Goal: Transaction & Acquisition: Purchase product/service

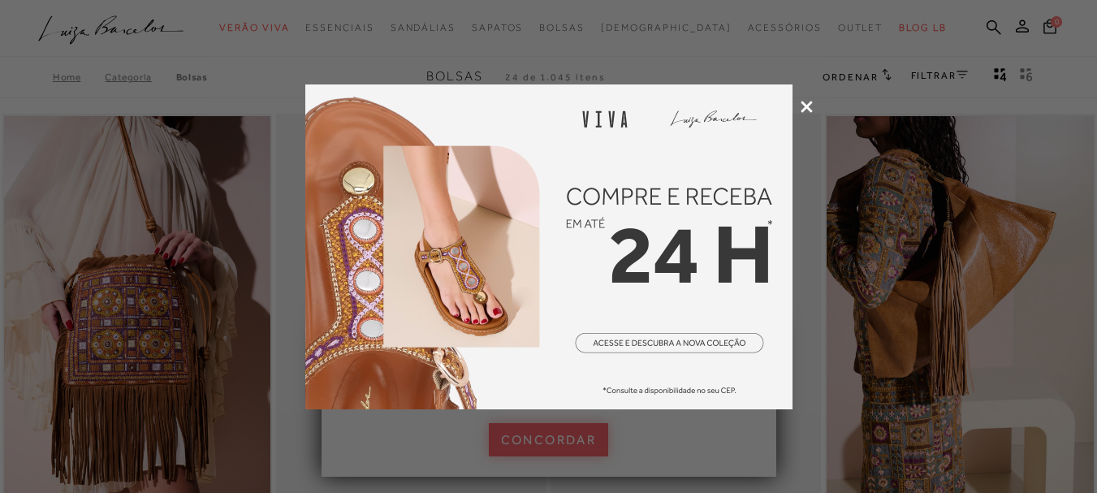
click at [798, 101] on div at bounding box center [548, 246] width 1097 height 493
click at [810, 107] on icon at bounding box center [807, 107] width 12 height 12
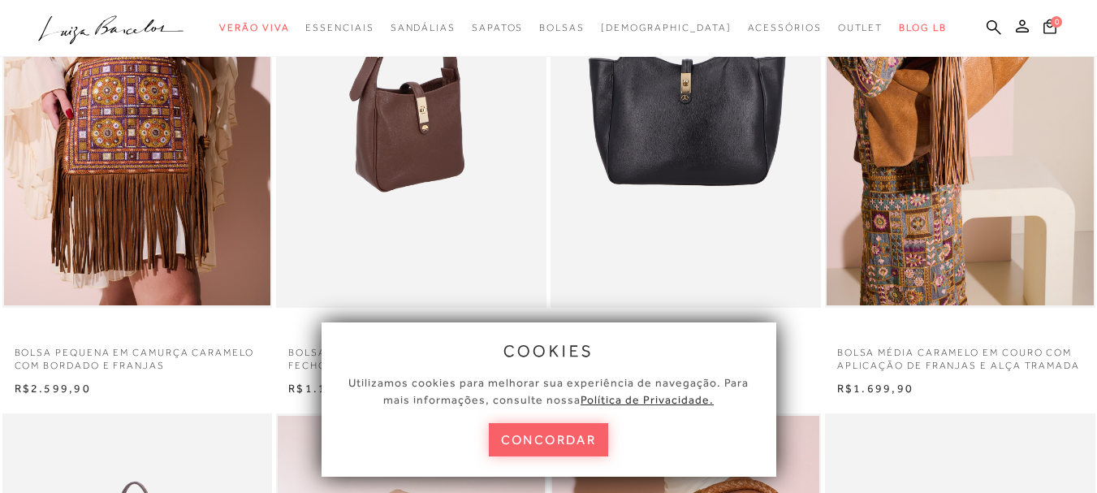
scroll to position [244, 0]
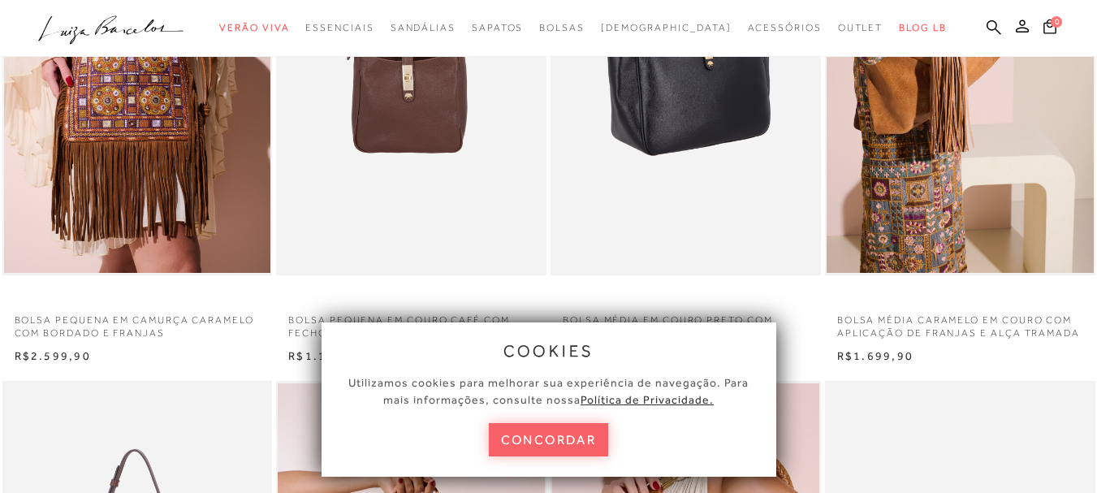
click at [780, 271] on img at bounding box center [686, 72] width 269 height 405
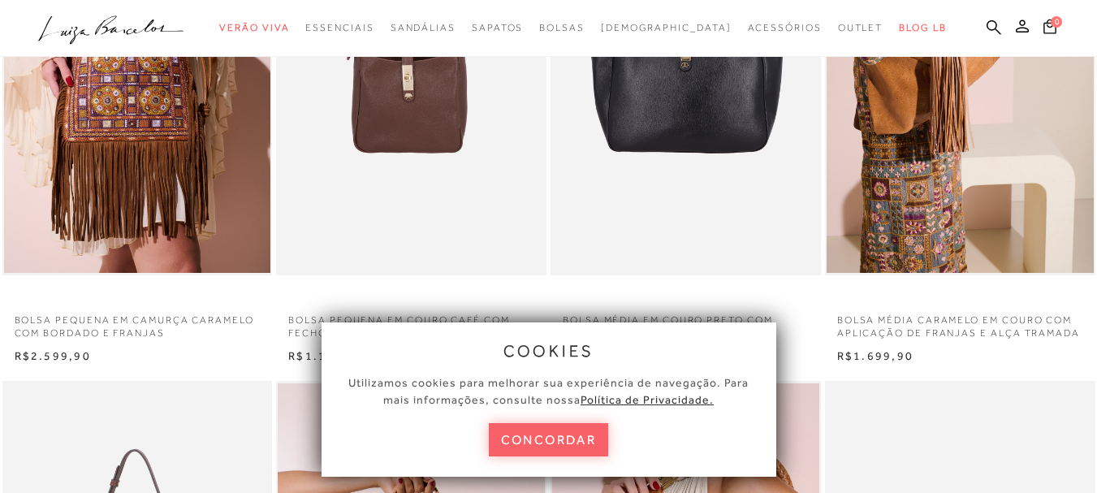
click at [769, 292] on div "BOLSA MÉDIA EM COURO PRETO COM FECHO DOURADO N R$1.599,90" at bounding box center [686, 117] width 274 height 499
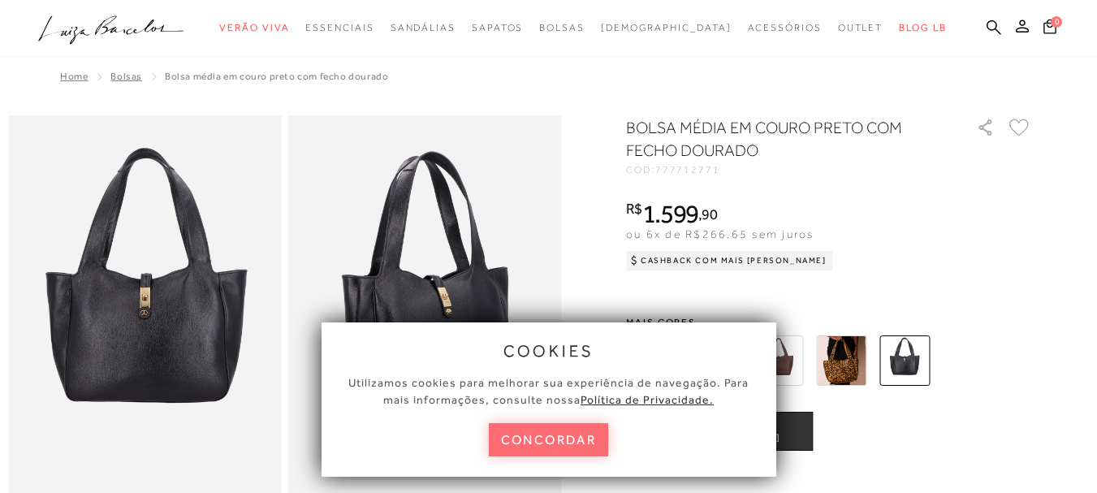
click at [566, 447] on button "concordar" at bounding box center [549, 439] width 120 height 33
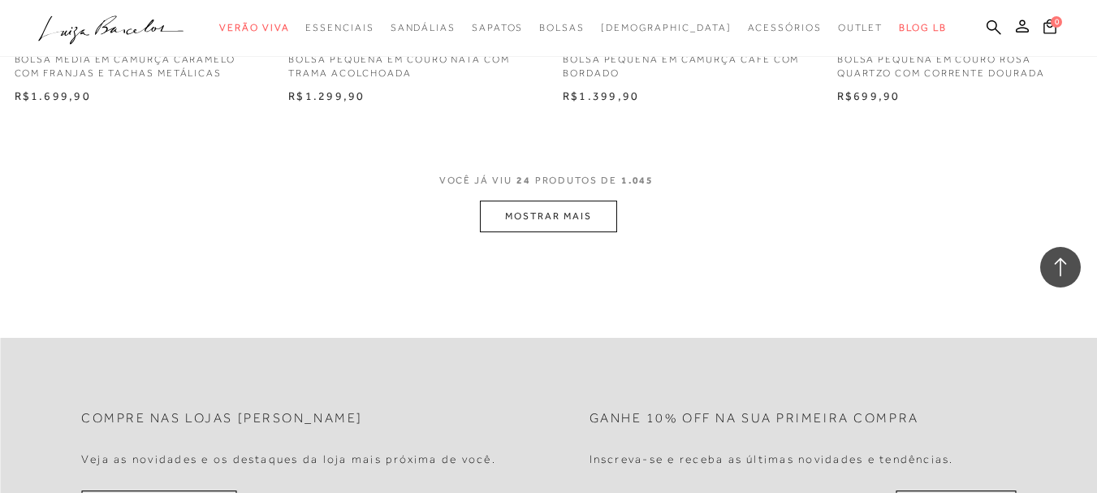
scroll to position [6192, 0]
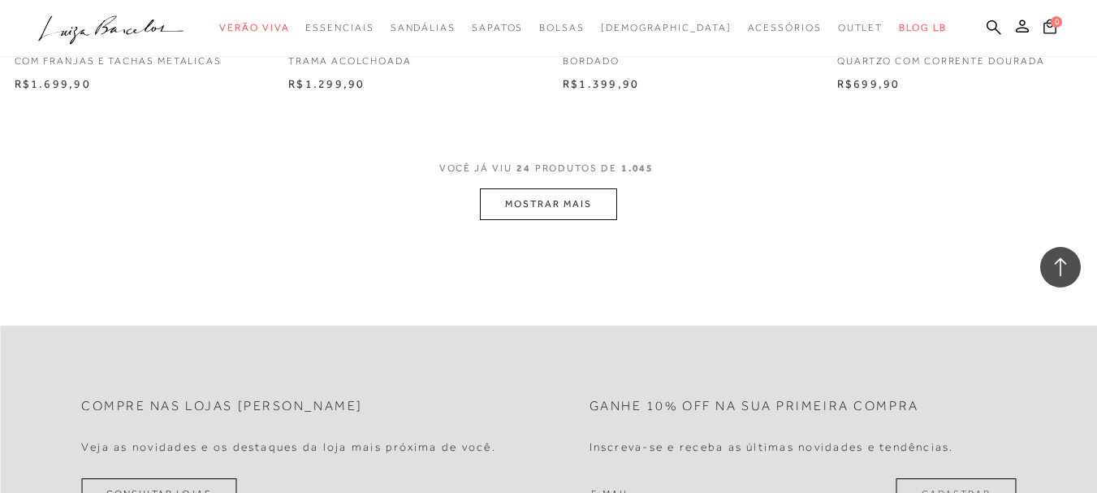
click at [549, 192] on button "MOSTRAR MAIS" at bounding box center [548, 204] width 136 height 32
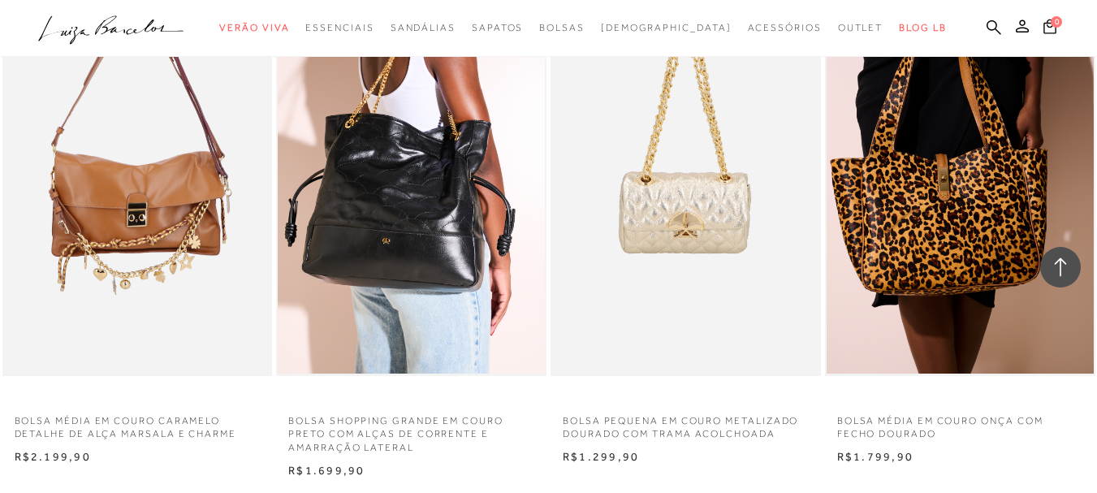
scroll to position [6438, 0]
